Goal: Browse casually

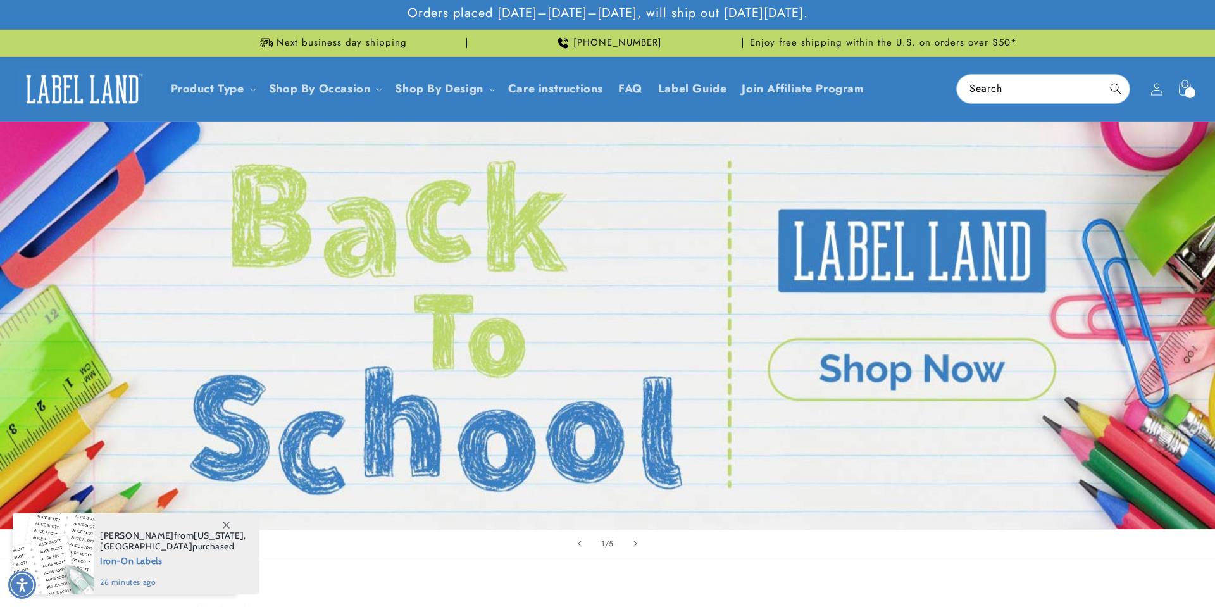
click at [308, 16] on div "Orders placed [DATE]–[DATE]–[DATE], will ship out [DATE][DATE]." at bounding box center [607, 14] width 823 height 29
